Goal: Task Accomplishment & Management: Manage account settings

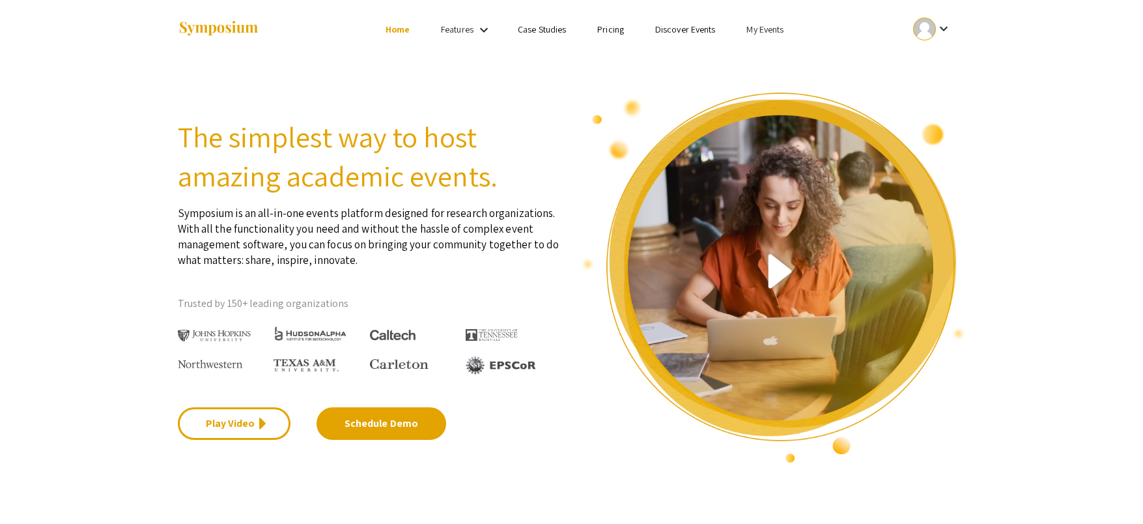
click at [748, 29] on link "My Events" at bounding box center [764, 29] width 37 height 12
click at [774, 57] on button "Events I've organized" at bounding box center [786, 57] width 111 height 31
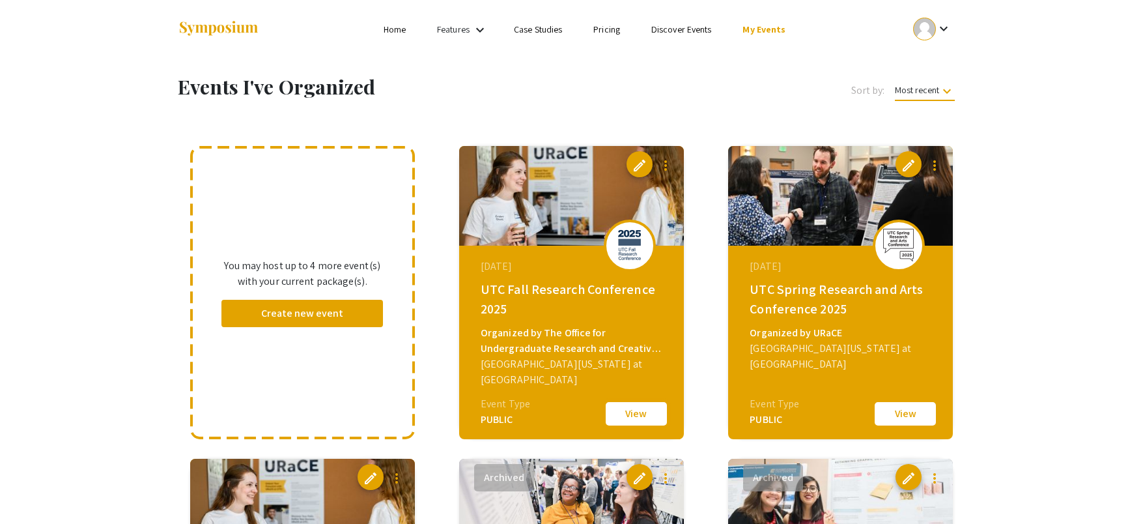
click at [629, 406] on button "View" at bounding box center [636, 413] width 65 height 27
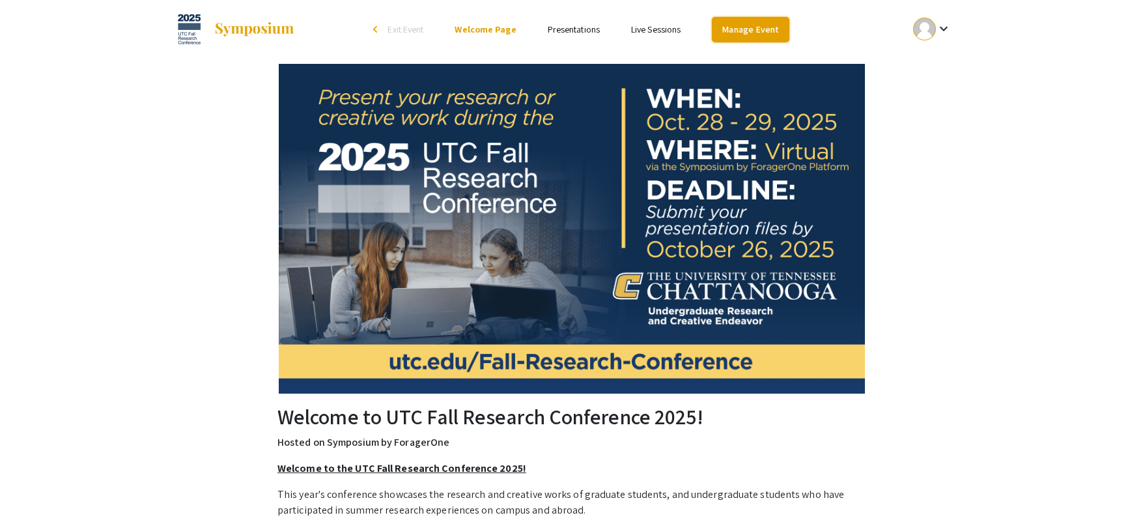
click at [758, 24] on link "Manage Event" at bounding box center [750, 29] width 77 height 25
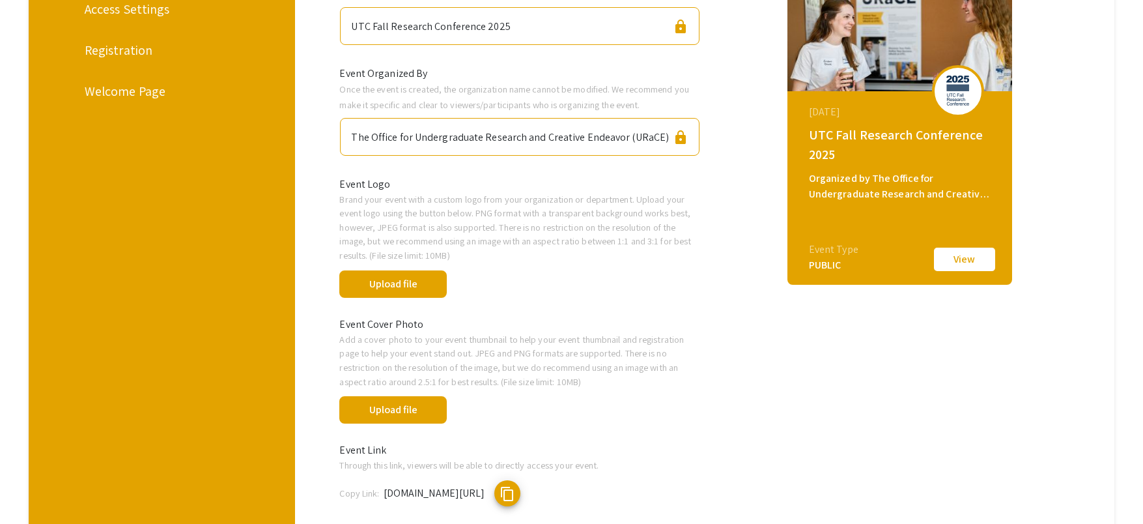
scroll to position [170, 0]
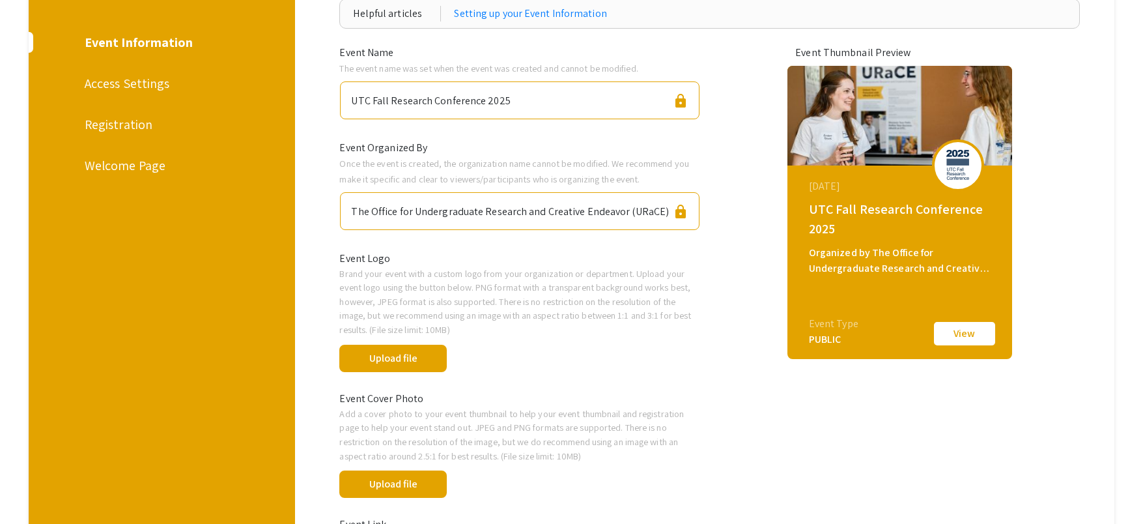
click at [117, 128] on div "Registration" at bounding box center [161, 125] width 152 height 20
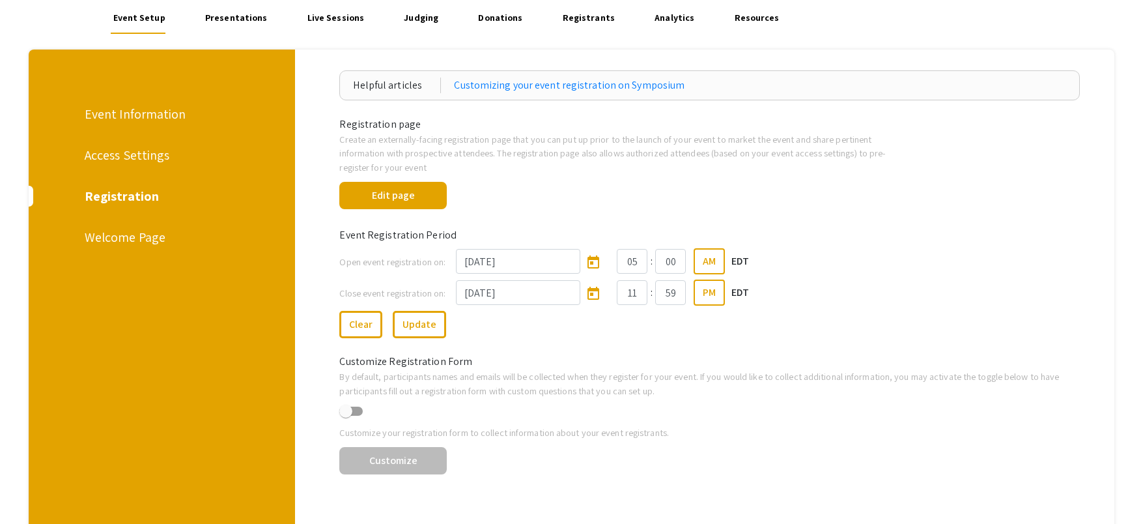
scroll to position [85, 0]
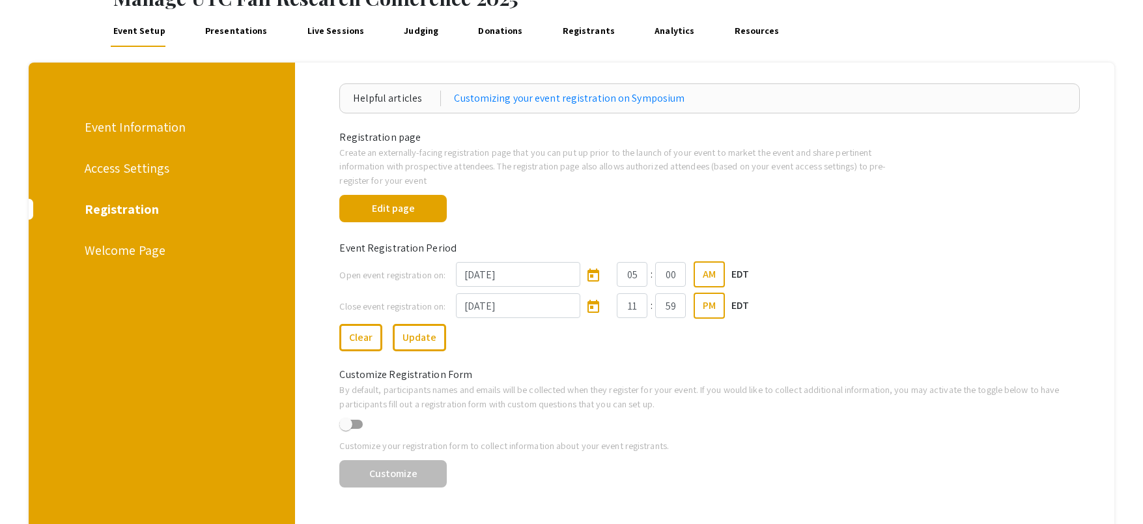
click at [105, 169] on div "Access Settings" at bounding box center [161, 168] width 152 height 20
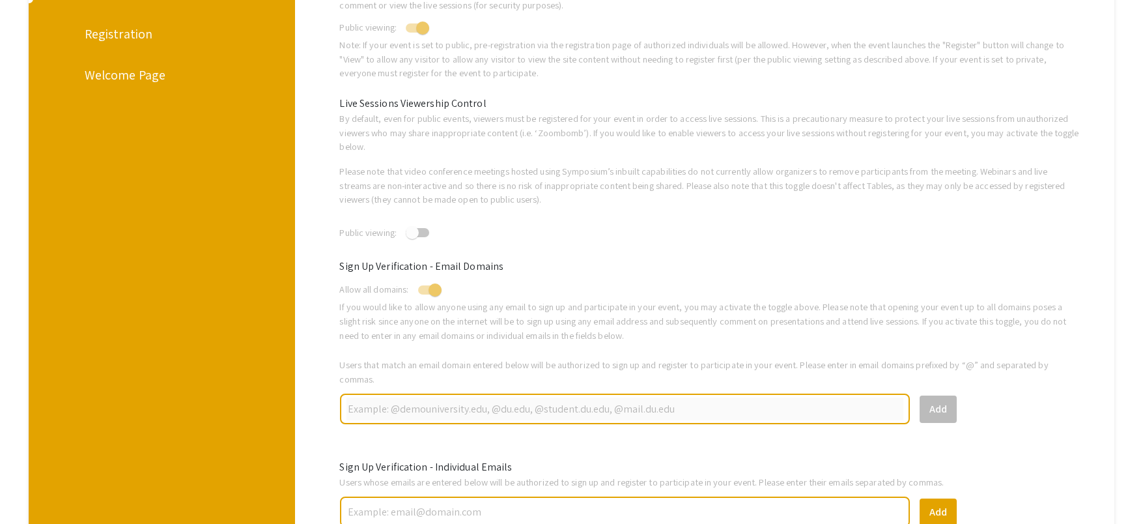
scroll to position [326, 0]
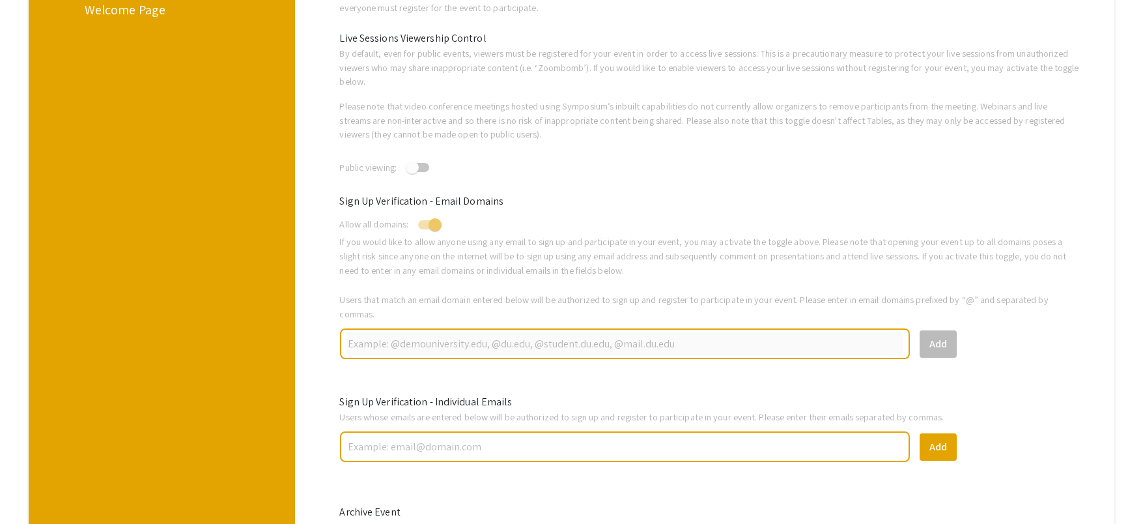
click at [593, 438] on input "text" at bounding box center [625, 446] width 557 height 23
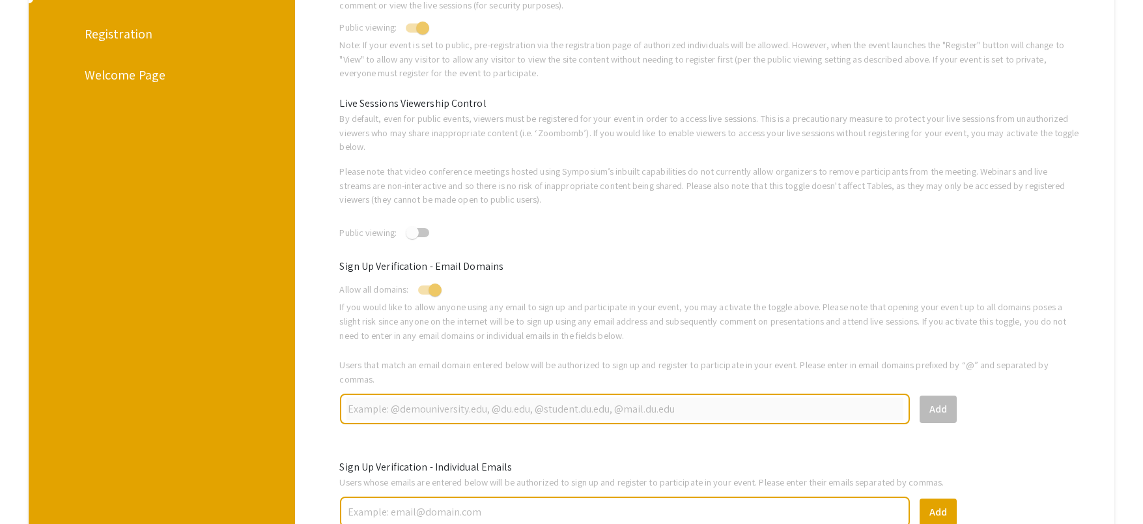
scroll to position [195, 0]
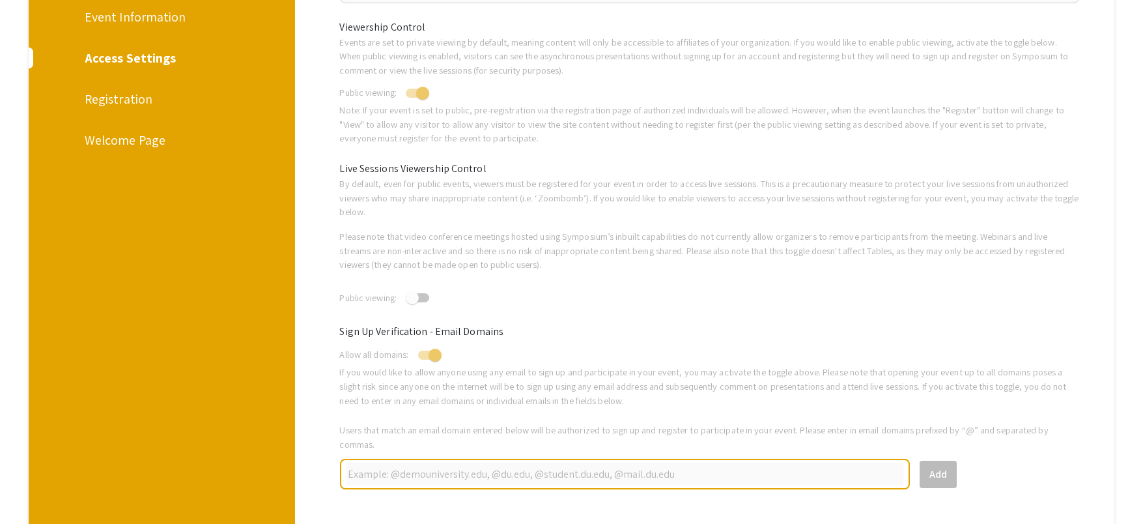
click at [553, 74] on div "Events are set to private viewing by default, meaning content will only be acce…" at bounding box center [710, 56] width 760 height 42
click at [405, 134] on p "Note: If your event is set to public, pre-registration via the registration pag…" at bounding box center [709, 124] width 740 height 42
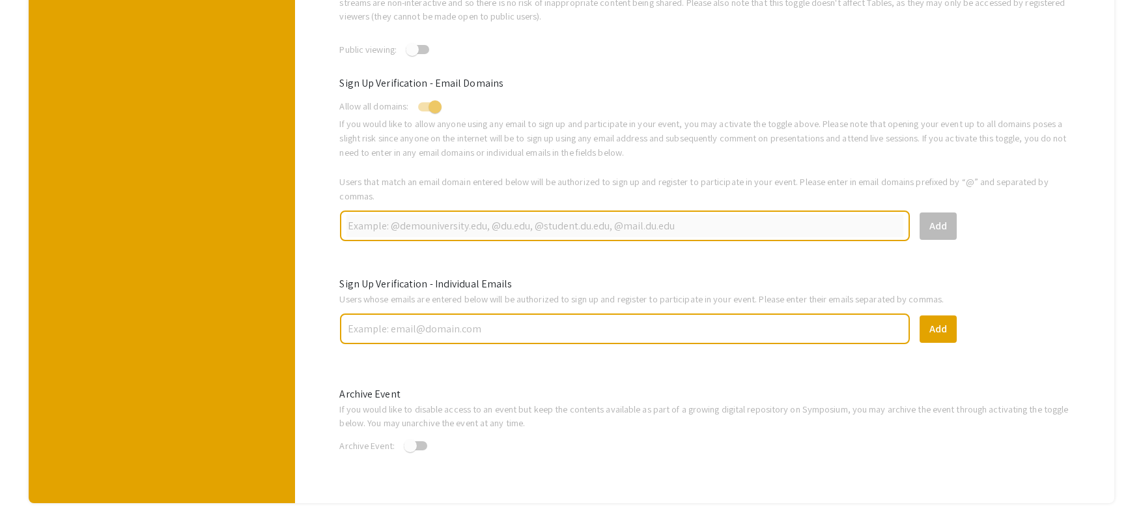
scroll to position [501, 0]
